Goal: Task Accomplishment & Management: Use online tool/utility

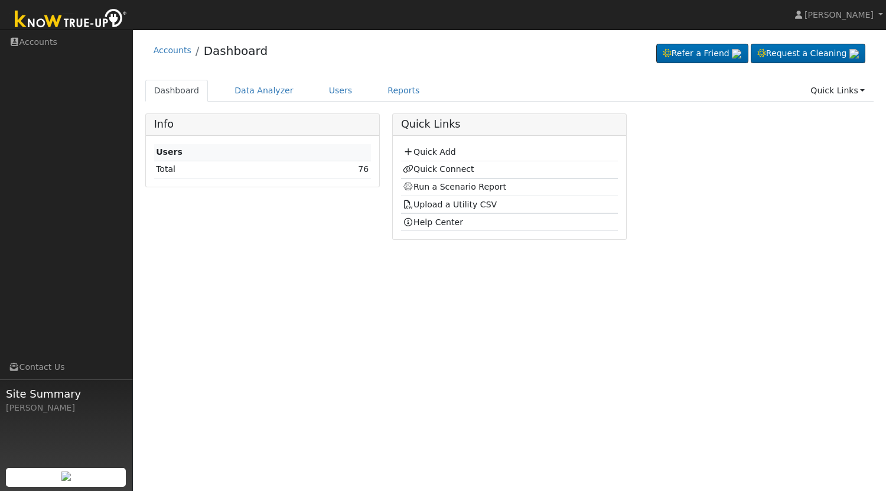
click at [346, 260] on div "User Profile First name Last name Email Email Notifications No Emails No Emails…" at bounding box center [509, 260] width 753 height 461
click at [388, 96] on link "Reports" at bounding box center [404, 91] width 50 height 22
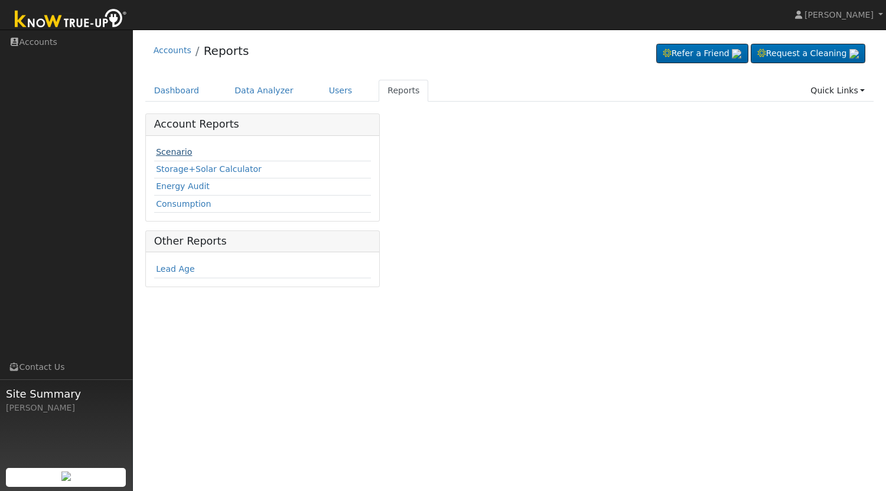
click at [174, 153] on link "Scenario" at bounding box center [174, 151] width 36 height 9
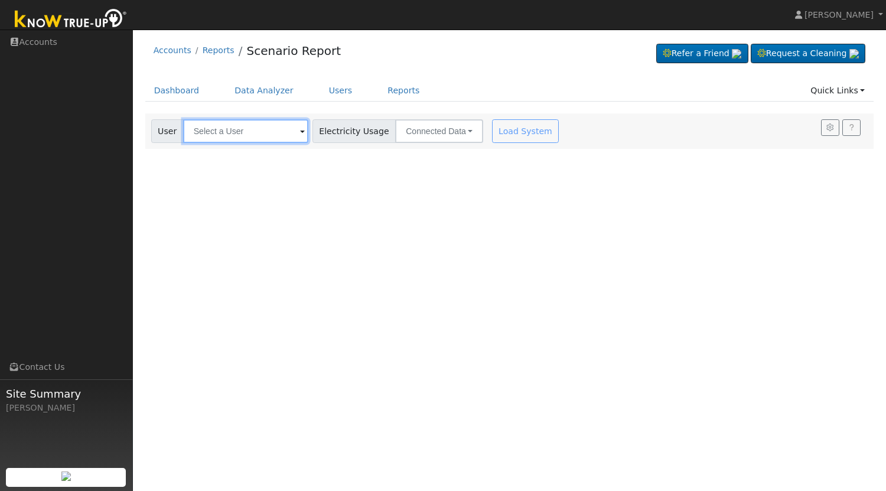
click at [236, 139] on input "text" at bounding box center [245, 131] width 125 height 24
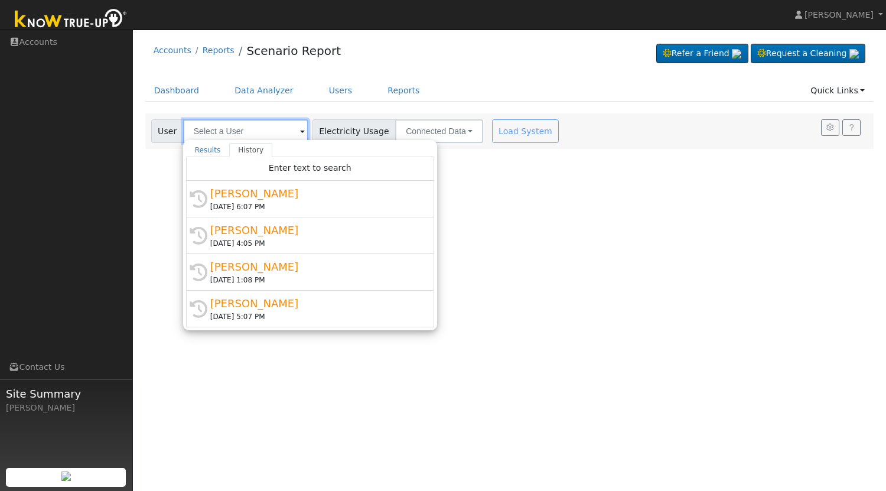
type input "A"
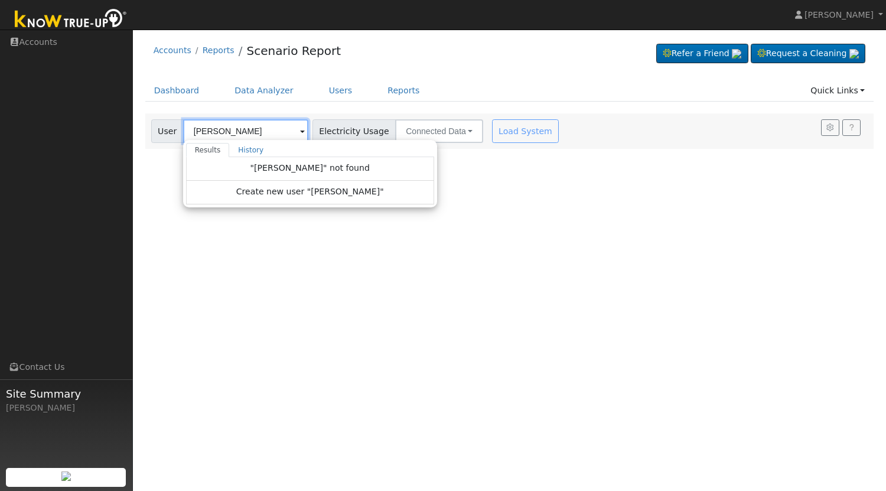
click at [226, 129] on input "[PERSON_NAME]" at bounding box center [245, 131] width 125 height 24
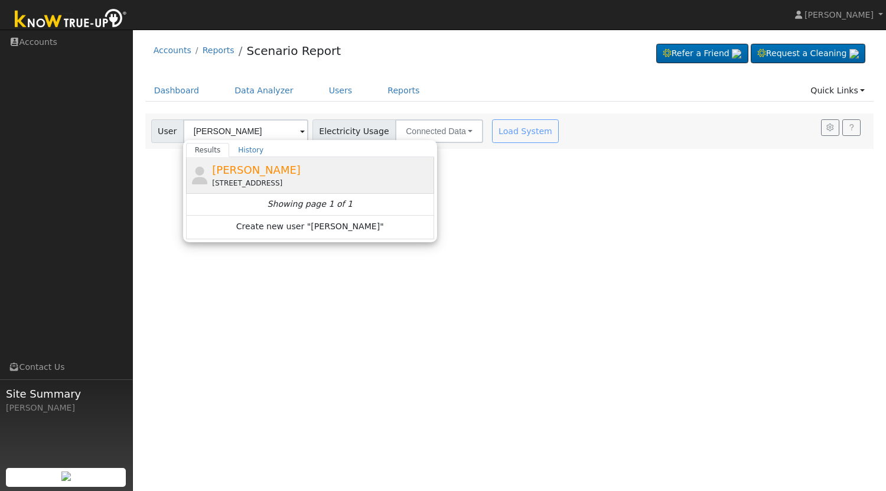
click at [267, 171] on span "Rodolfo Constantino" at bounding box center [256, 170] width 89 height 12
type input "Rodolfo Constantino"
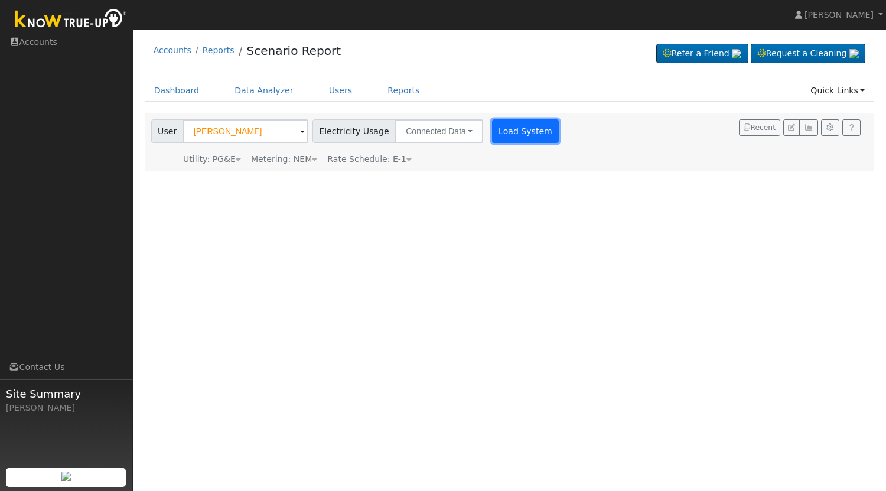
click at [519, 137] on button "Load System" at bounding box center [525, 131] width 67 height 24
